Goal: Book appointment/travel/reservation

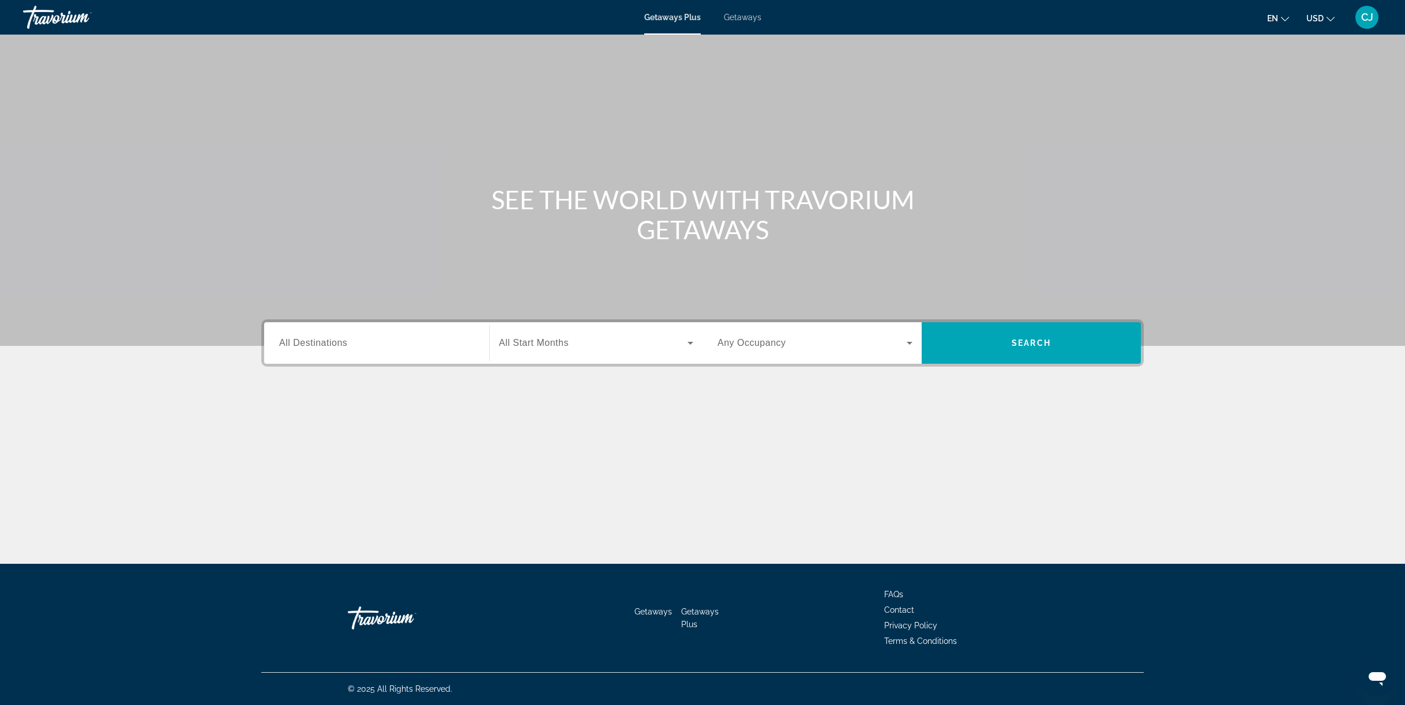
click at [311, 339] on span "All Destinations" at bounding box center [313, 343] width 68 height 10
click at [311, 339] on input "Destination All Destinations" at bounding box center [376, 344] width 195 height 14
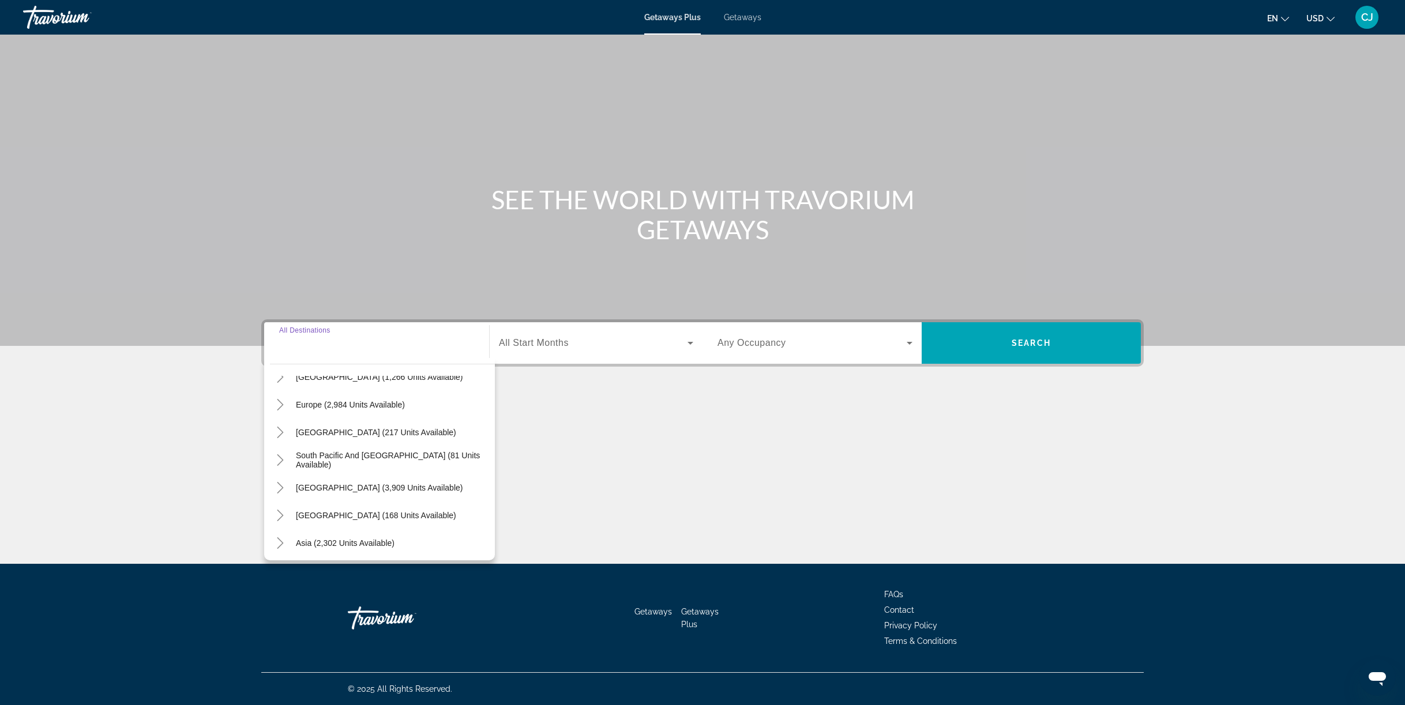
scroll to position [72, 0]
click at [280, 461] on icon "Toggle Europe (2,984 units available)" at bounding box center [280, 463] width 12 height 12
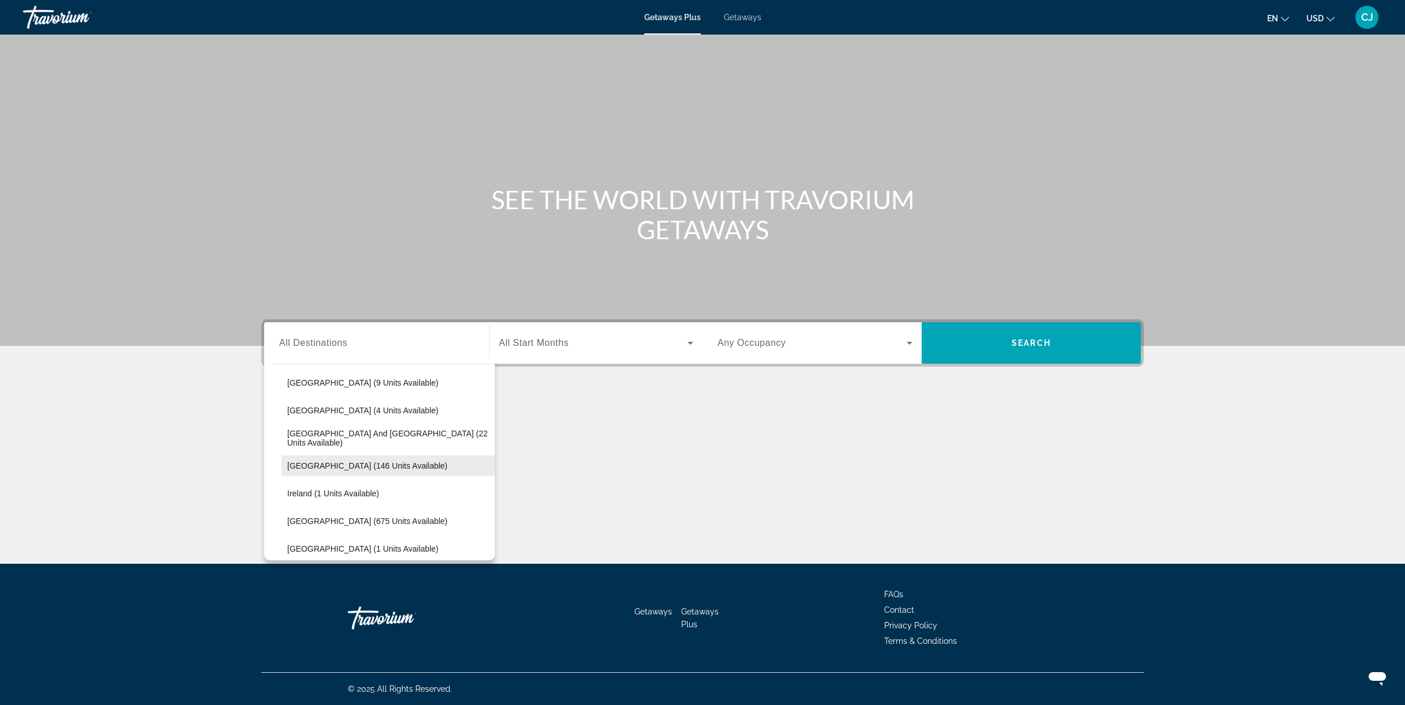
scroll to position [433, 0]
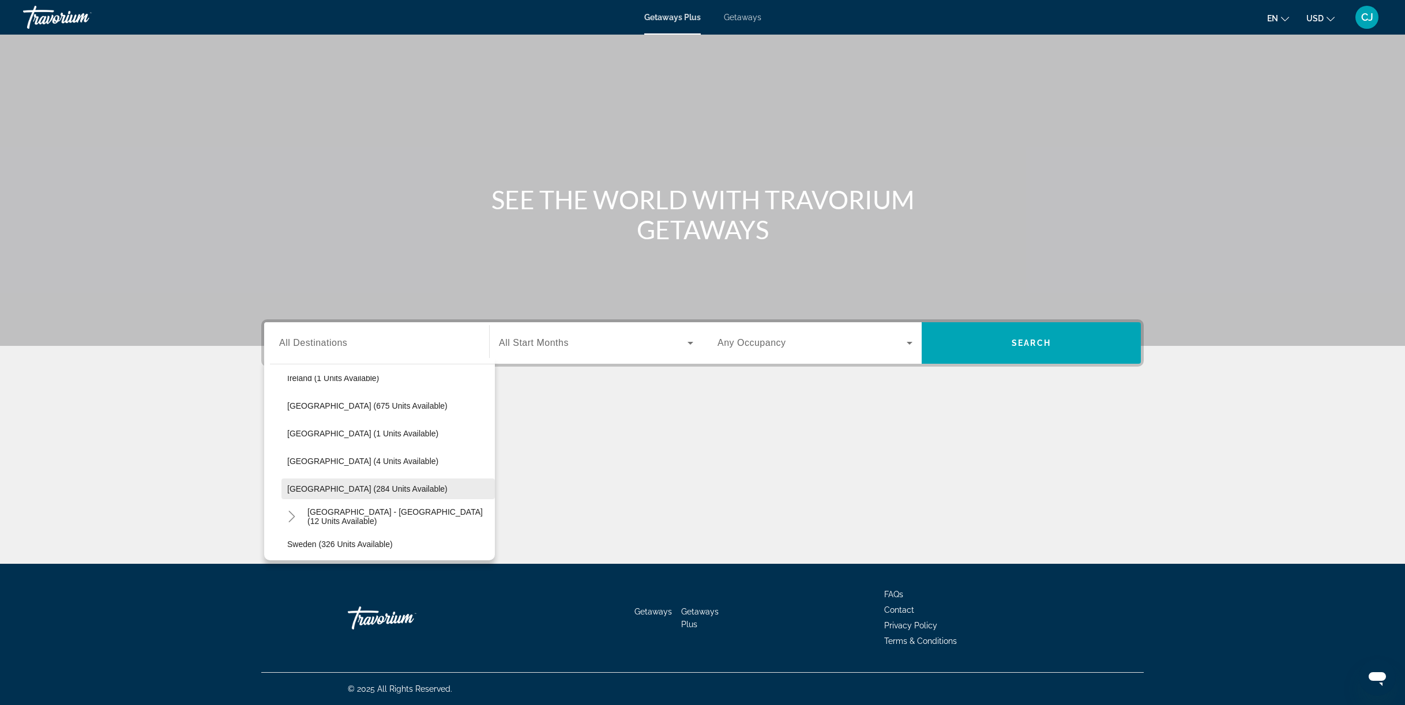
click at [396, 486] on span "Search widget" at bounding box center [387, 489] width 213 height 28
type input "**********"
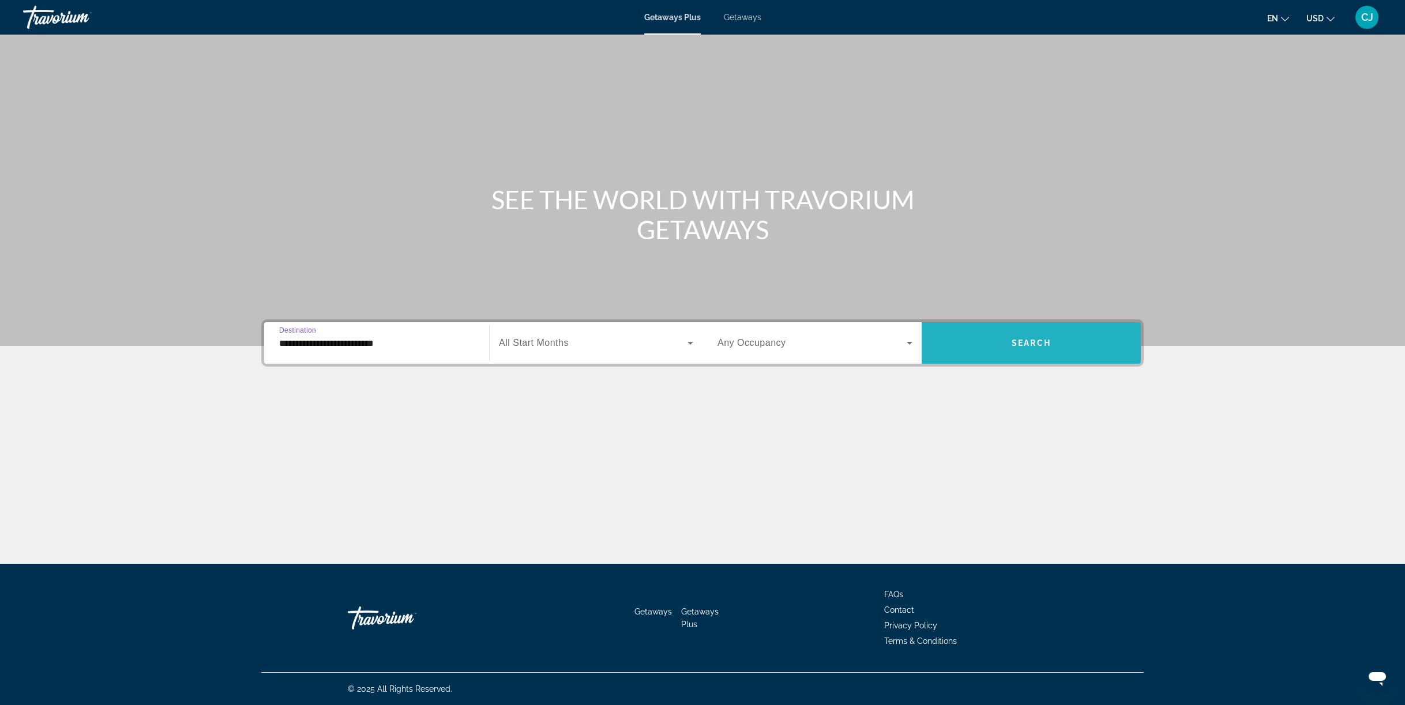
click at [1049, 344] on span "Search" at bounding box center [1030, 343] width 39 height 9
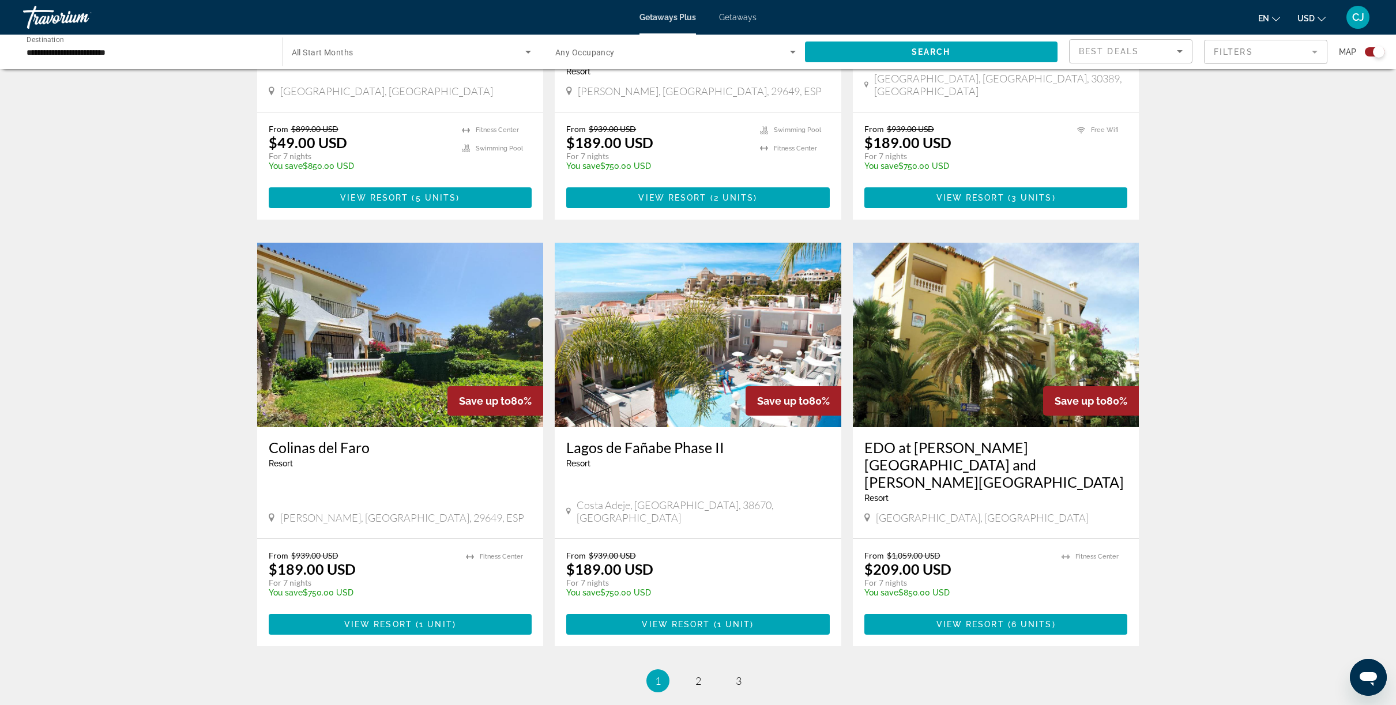
scroll to position [1535, 0]
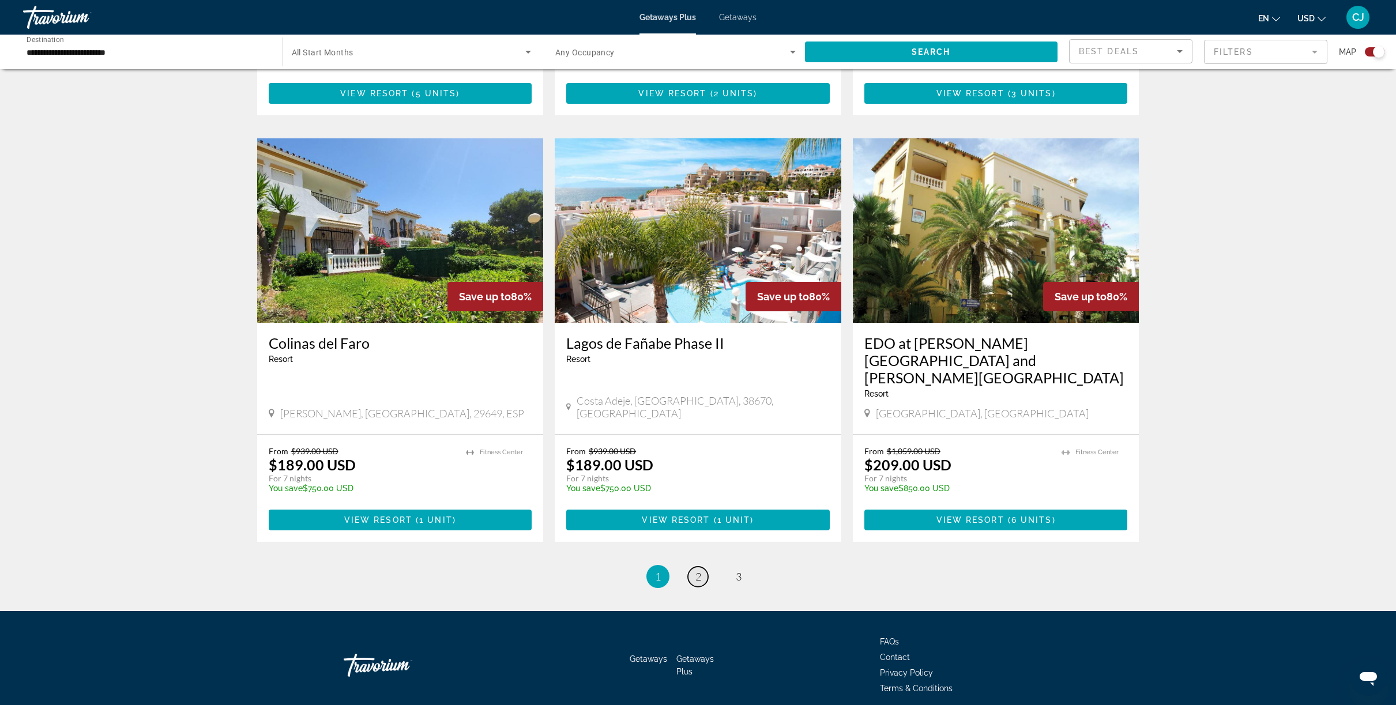
click at [702, 567] on link "page 2" at bounding box center [698, 577] width 20 height 20
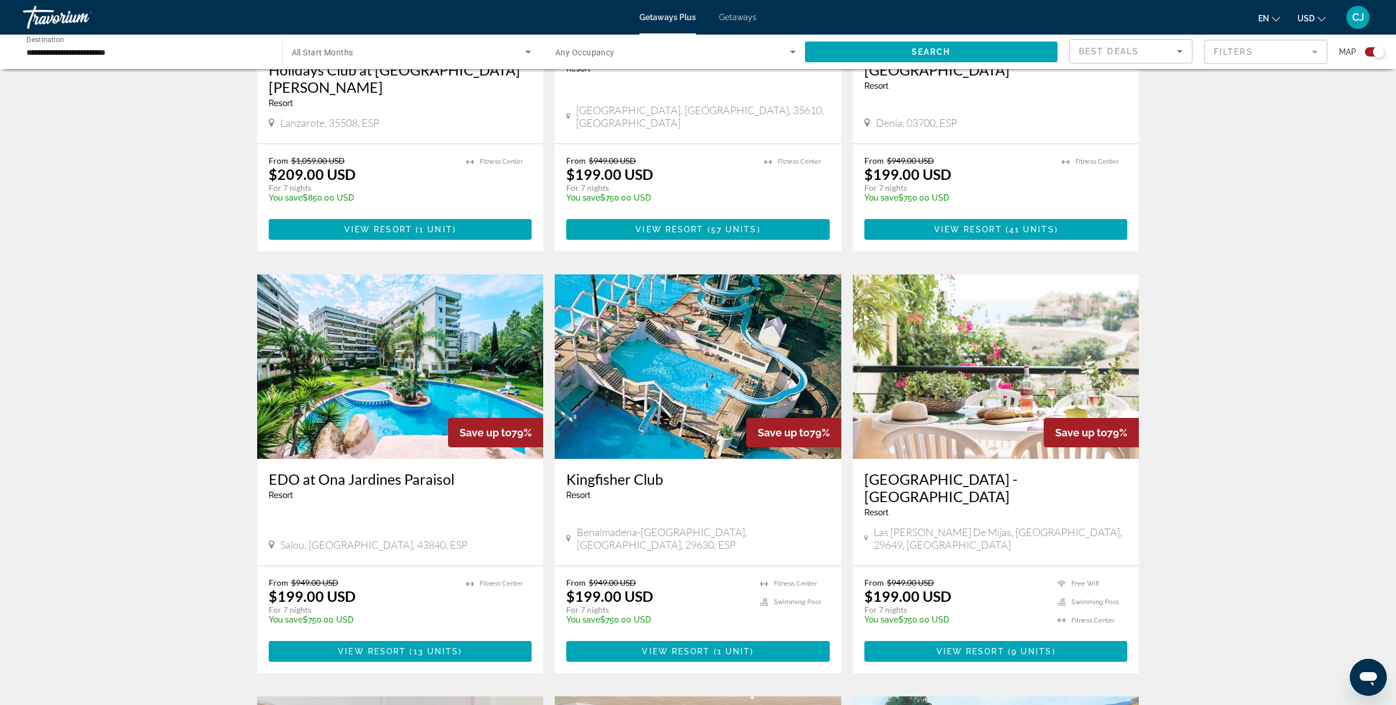
scroll to position [1039, 0]
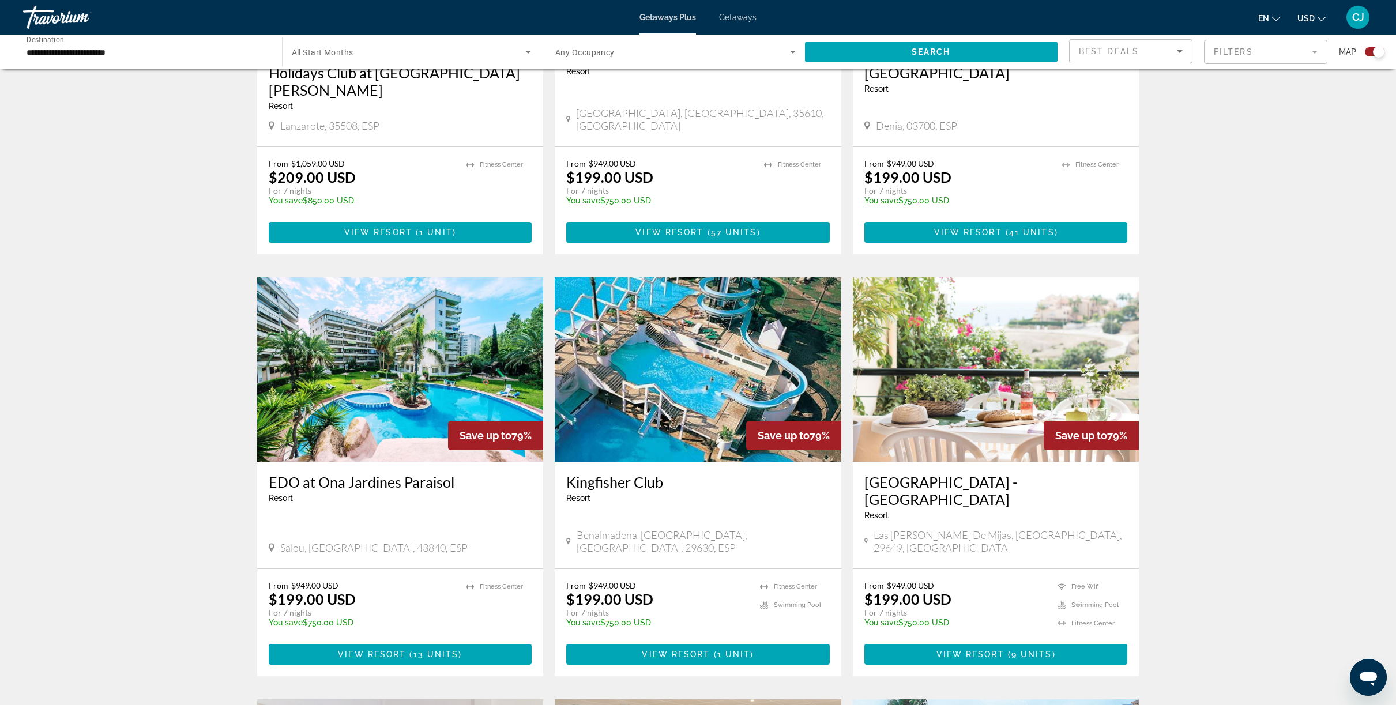
click at [698, 529] on span "Benalmadena-[GEOGRAPHIC_DATA], [GEOGRAPHIC_DATA], 29630, ESP" at bounding box center [703, 541] width 253 height 25
click at [571, 536] on icon "Main content" at bounding box center [568, 541] width 5 height 10
click at [570, 536] on icon "Main content" at bounding box center [568, 541] width 5 height 10
click at [631, 529] on span "Benalmadena-[GEOGRAPHIC_DATA], [GEOGRAPHIC_DATA], 29630, ESP" at bounding box center [703, 541] width 253 height 25
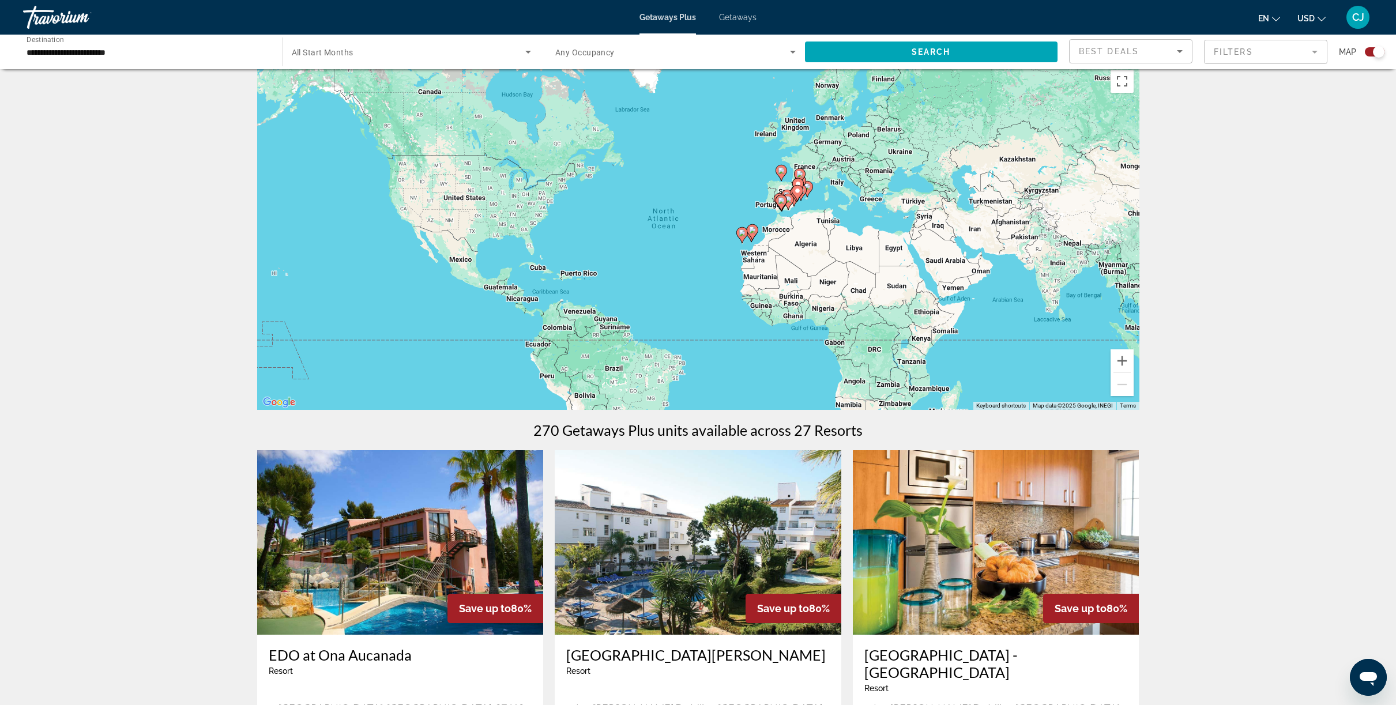
scroll to position [0, 0]
